Goal: Find specific page/section: Find specific page/section

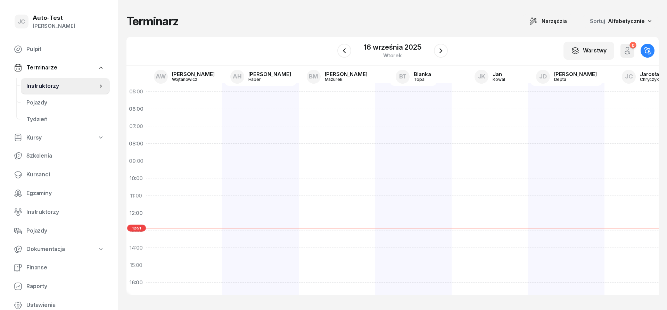
click at [205, 22] on div "Terminarz Narzędzia Sortuj Alfabetycznie" at bounding box center [393, 21] width 533 height 15
click at [204, 22] on div "Terminarz Narzędzia Sortuj Alfabetycznie" at bounding box center [393, 21] width 533 height 15
click at [250, 23] on div "Terminarz Narzędzia Sortuj Alfabetycznie" at bounding box center [393, 21] width 533 height 15
drag, startPoint x: 190, startPoint y: 19, endPoint x: 129, endPoint y: 22, distance: 61.9
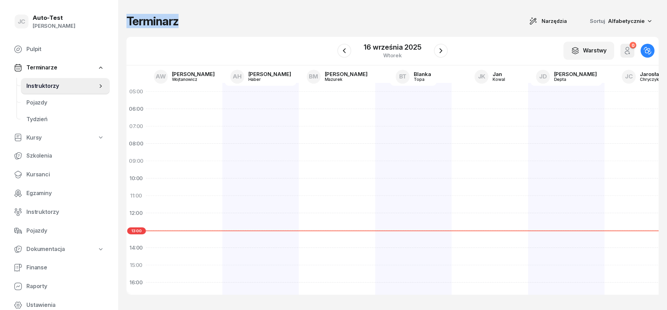
click at [129, 22] on div "Terminarz Narzędzia Sortuj Alfabetycznie" at bounding box center [393, 21] width 533 height 15
click at [129, 22] on h1 "Terminarz" at bounding box center [153, 21] width 52 height 13
click at [129, 20] on h1 "Terminarz" at bounding box center [153, 21] width 52 height 13
click at [129, 19] on h1 "Terminarz" at bounding box center [153, 21] width 52 height 13
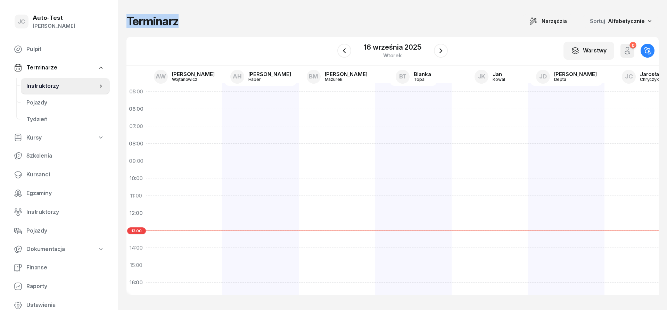
click at [154, 20] on h1 "Terminarz" at bounding box center [153, 21] width 52 height 13
click at [167, 22] on h1 "Terminarz" at bounding box center [153, 21] width 52 height 13
click at [204, 25] on div "Terminarz Narzędzia Sortuj Alfabetycznie" at bounding box center [393, 21] width 533 height 15
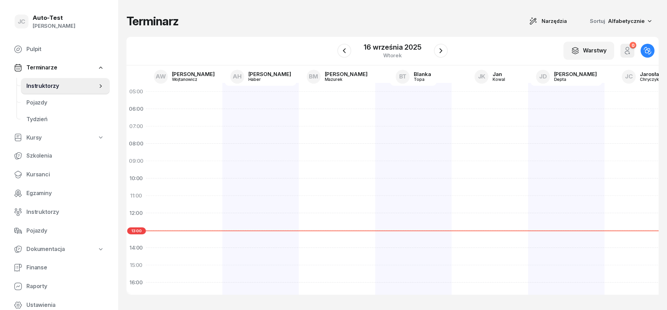
click at [202, 24] on div "Terminarz Narzędzia Sortuj Alfabetycznie" at bounding box center [393, 21] width 533 height 15
click at [209, 24] on div "Terminarz Narzędzia Sortuj Alfabetycznie" at bounding box center [393, 21] width 533 height 15
